Goal: Transaction & Acquisition: Purchase product/service

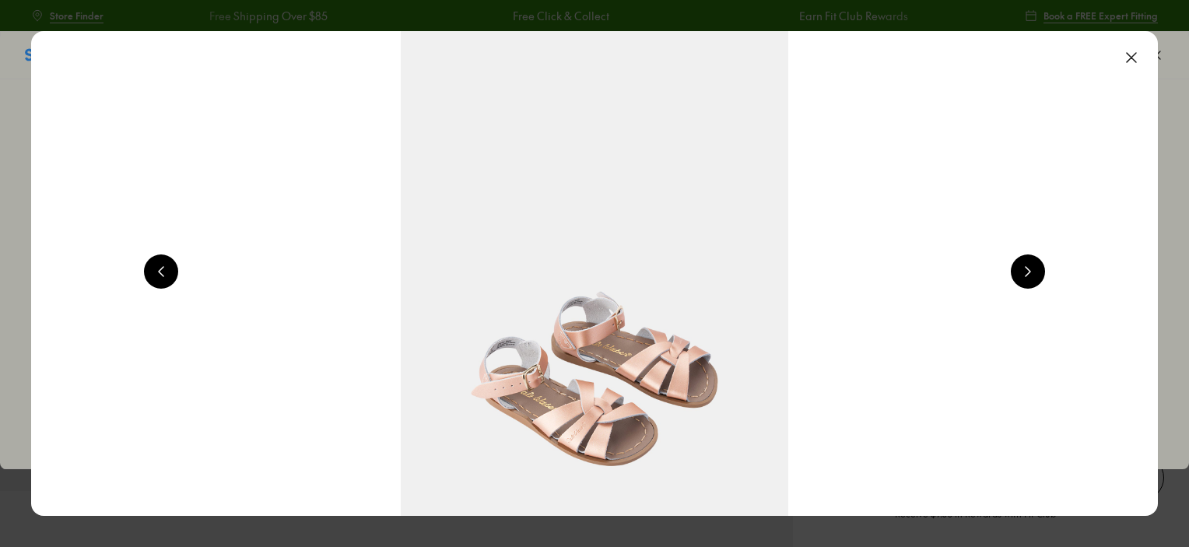
select select "*"
click at [1136, 65] on button at bounding box center [1132, 57] width 34 height 34
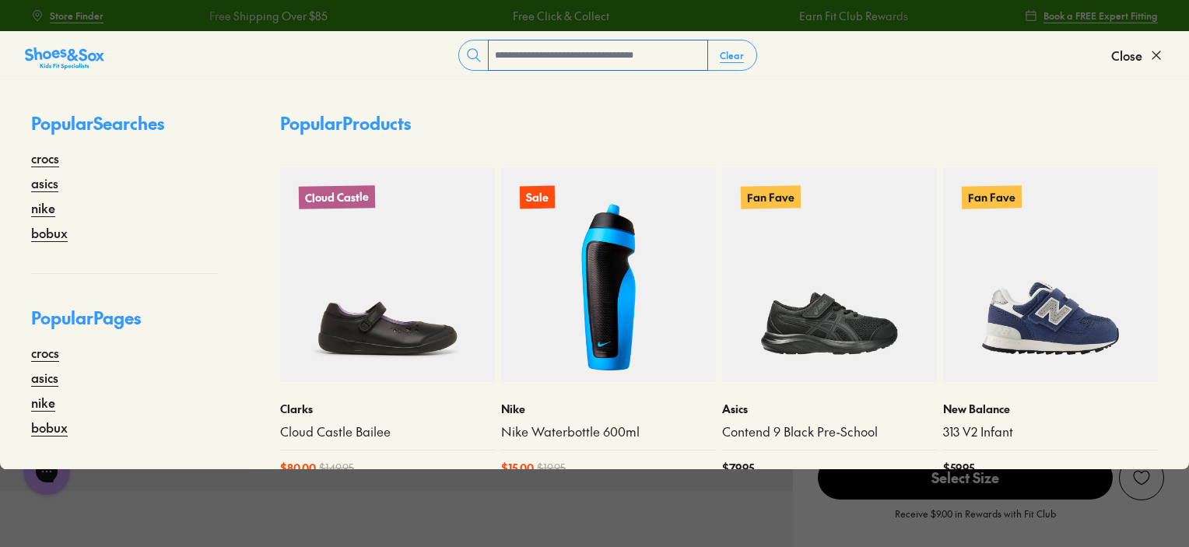
click at [640, 62] on input "text" at bounding box center [598, 55] width 219 height 30
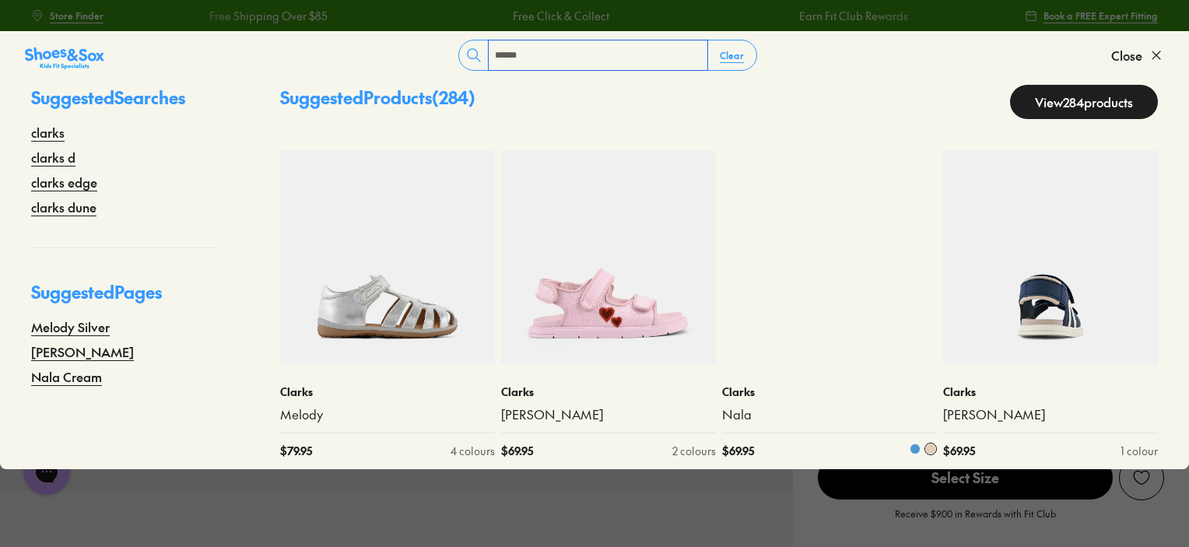
scroll to position [38, 0]
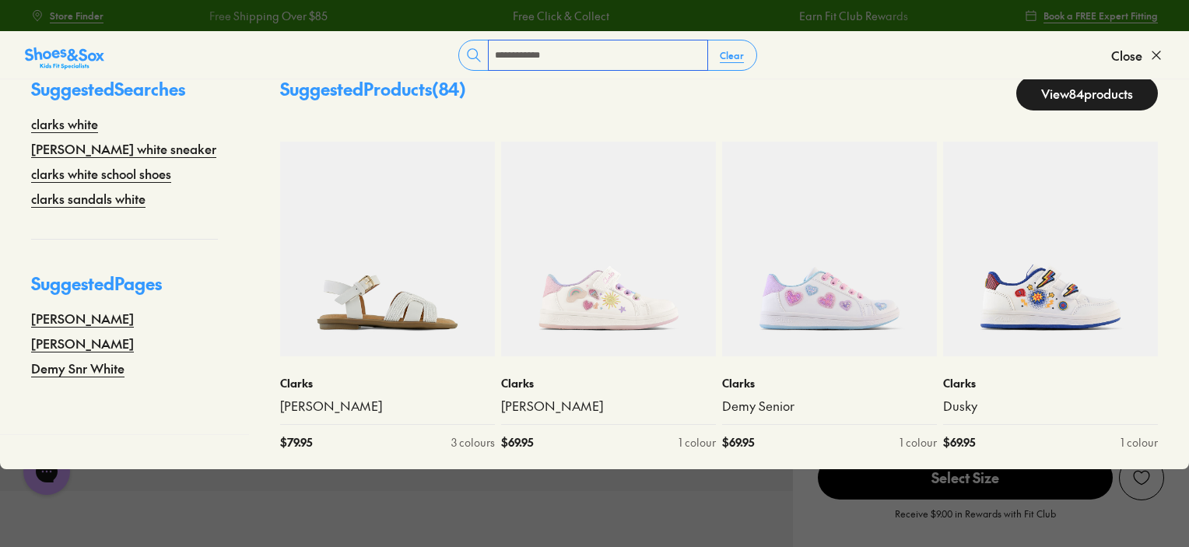
type input "**********"
click at [1058, 93] on link "View 84 products" at bounding box center [1088, 93] width 142 height 34
